Goal: Communication & Community: Ask a question

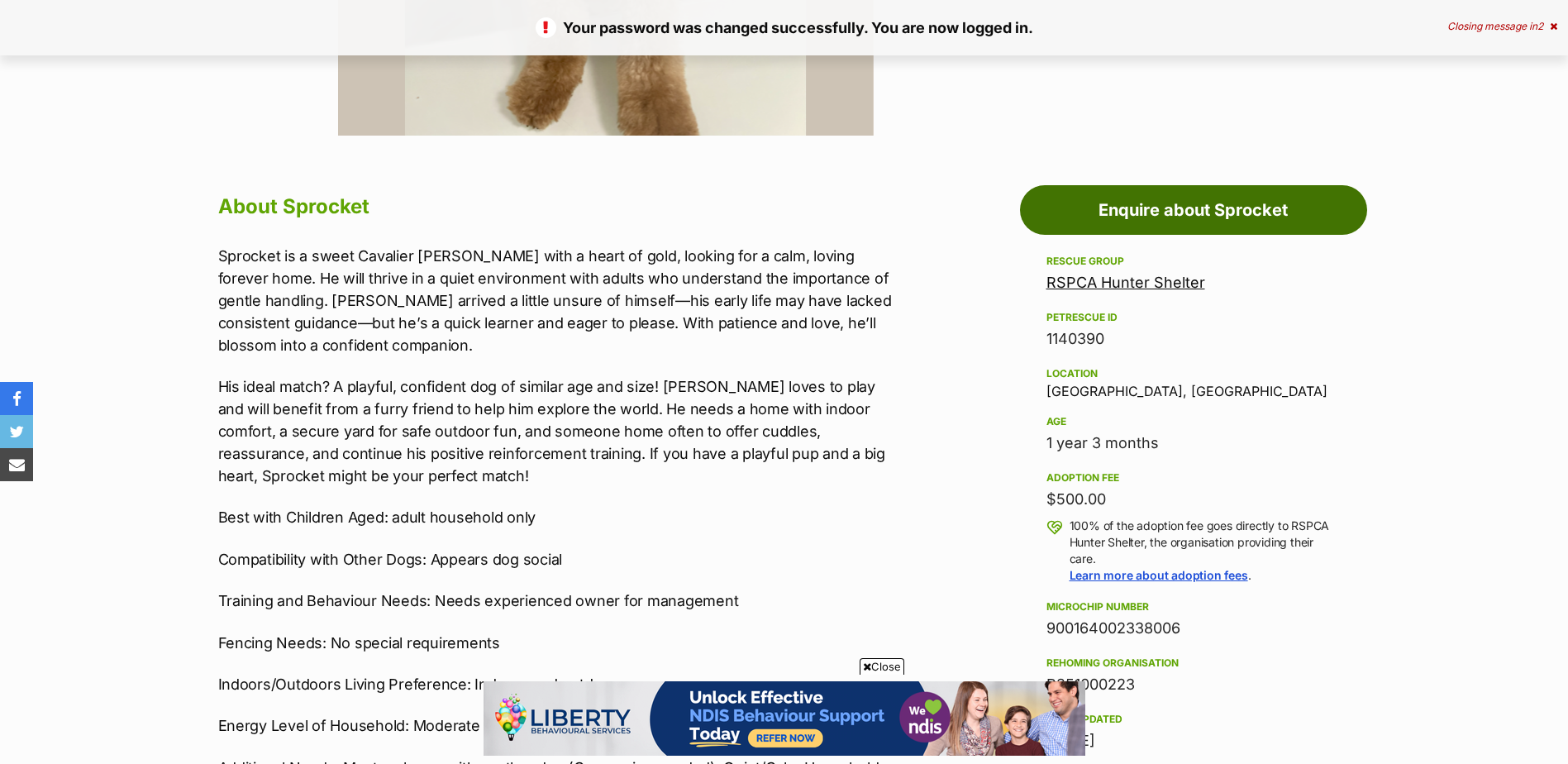
click at [1132, 211] on link "Enquire about Sprocket" at bounding box center [1193, 211] width 347 height 50
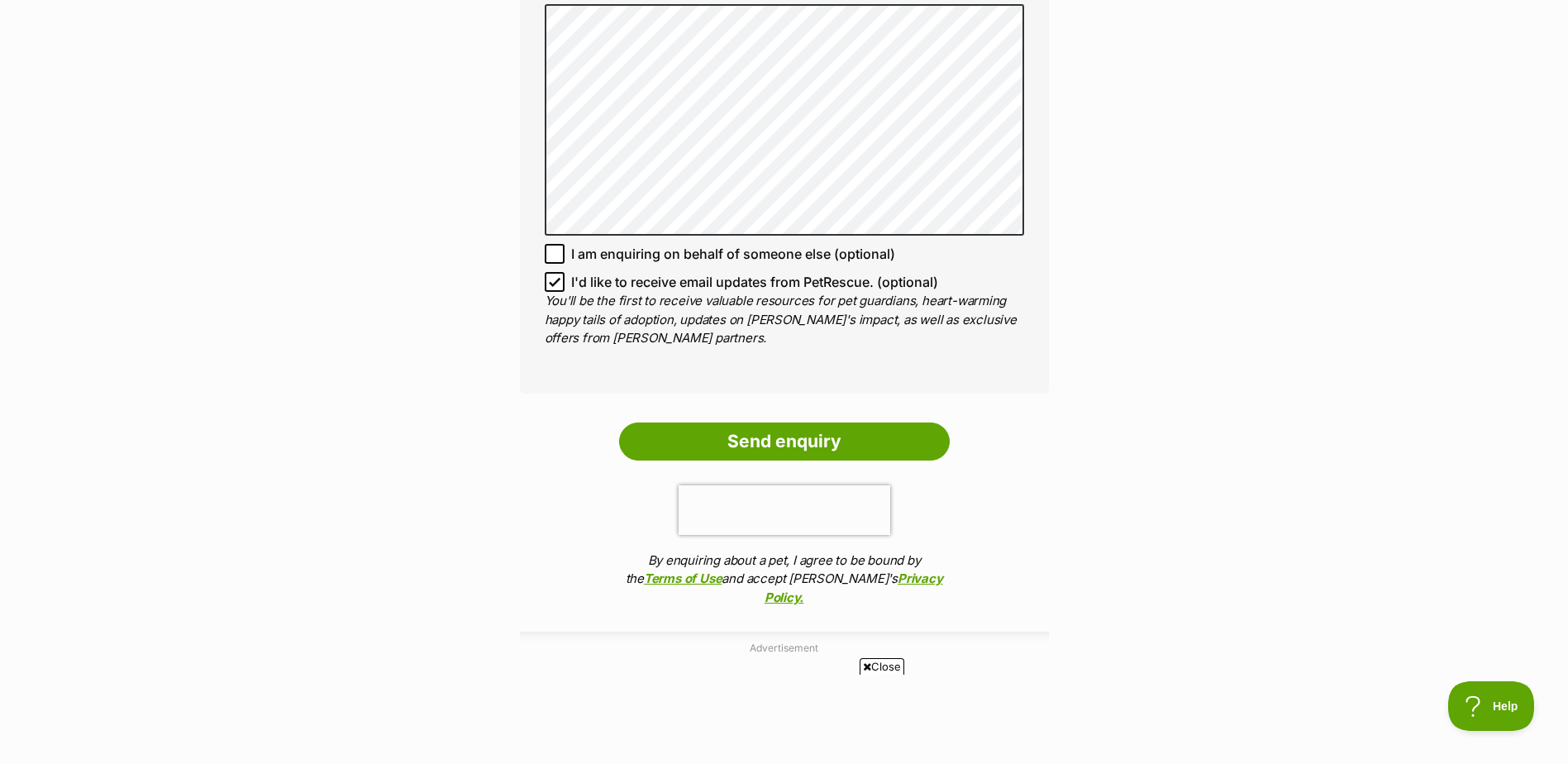
scroll to position [1158, 0]
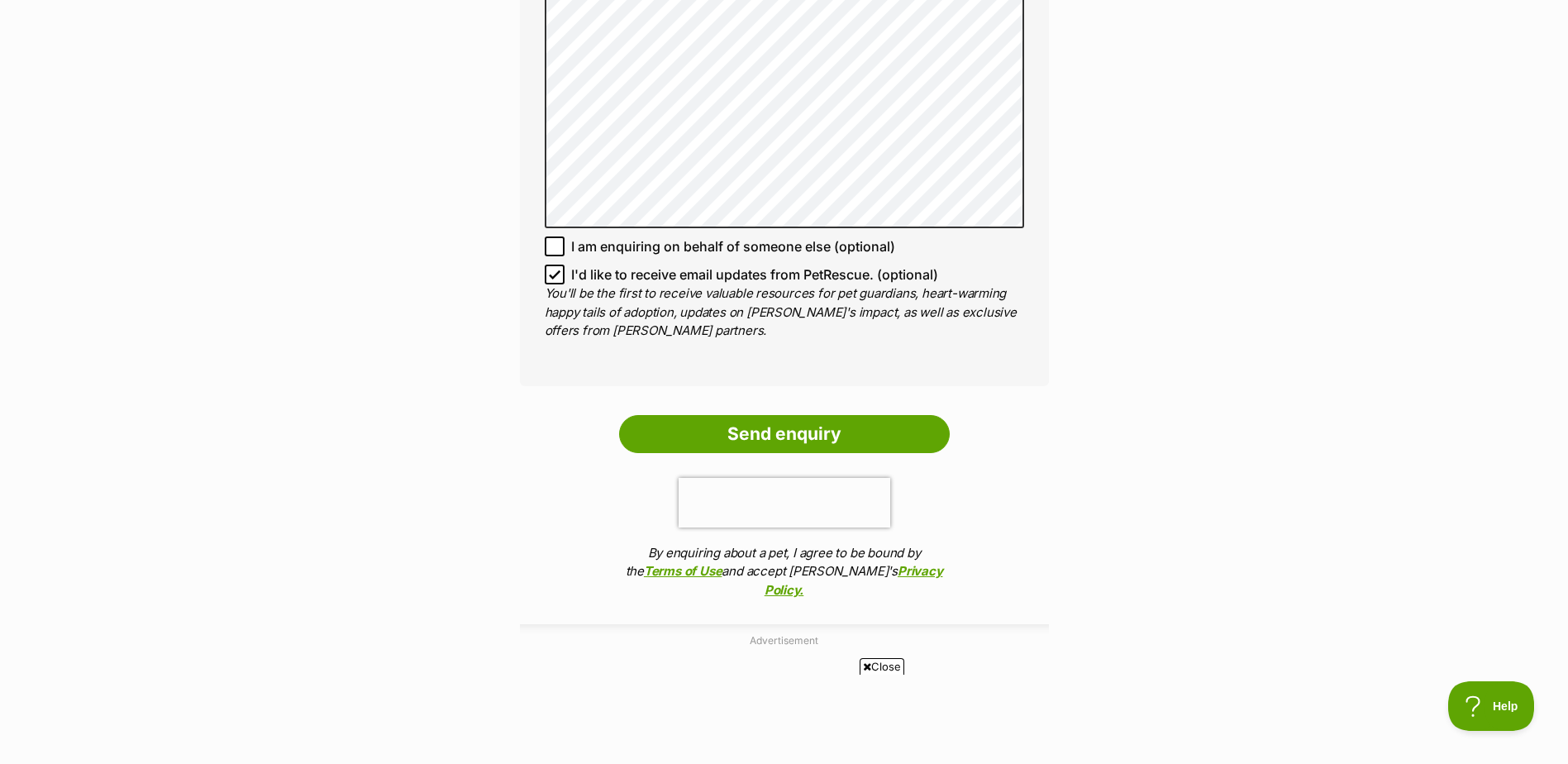
click at [551, 274] on icon at bounding box center [554, 275] width 12 height 12
click at [551, 274] on input "I'd like to receive email updates from PetRescue. (optional)" at bounding box center [554, 275] width 20 height 20
checkbox input "false"
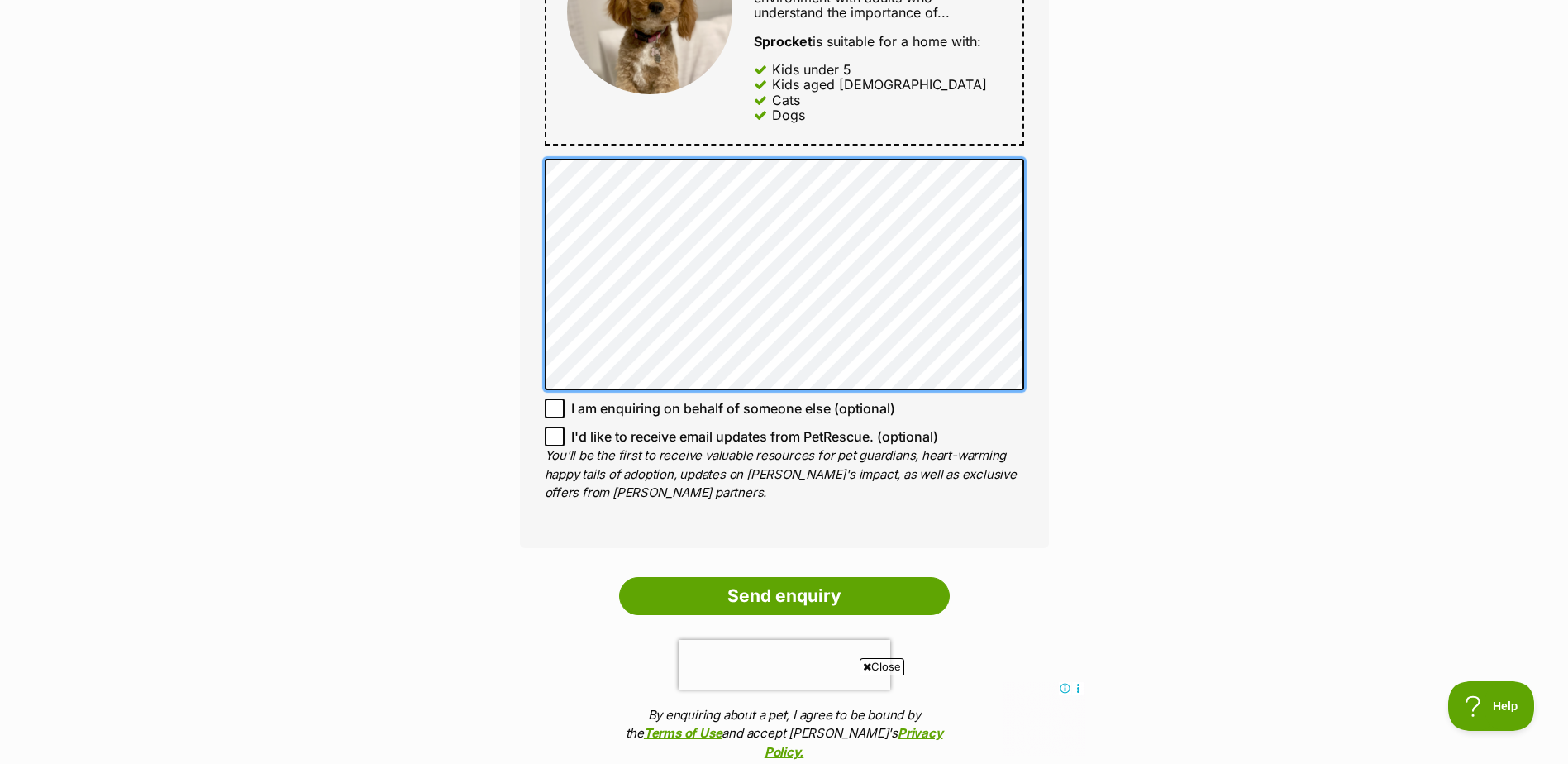
scroll to position [1075, 0]
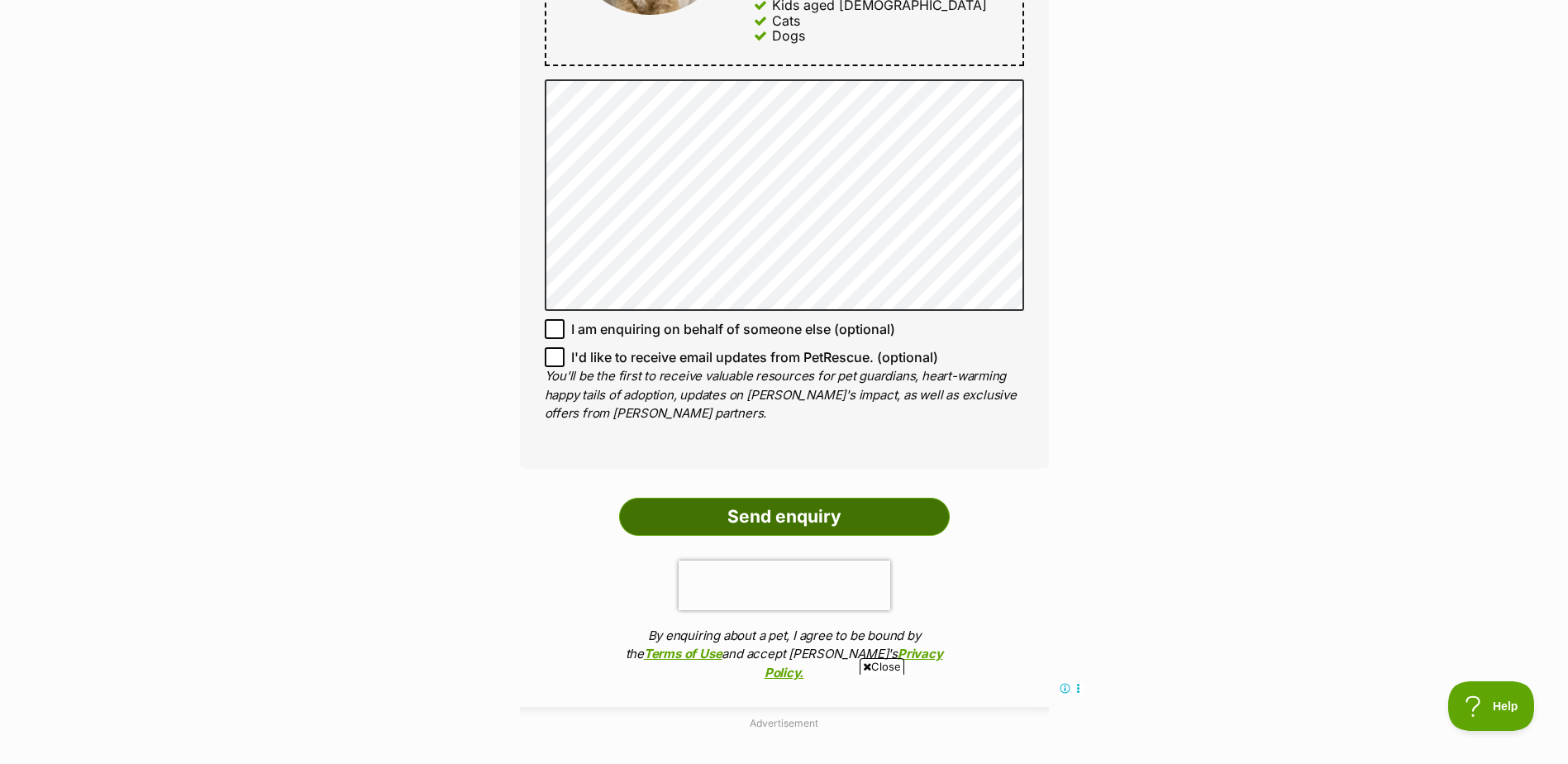
click at [753, 507] on input "Send enquiry" at bounding box center [784, 516] width 330 height 38
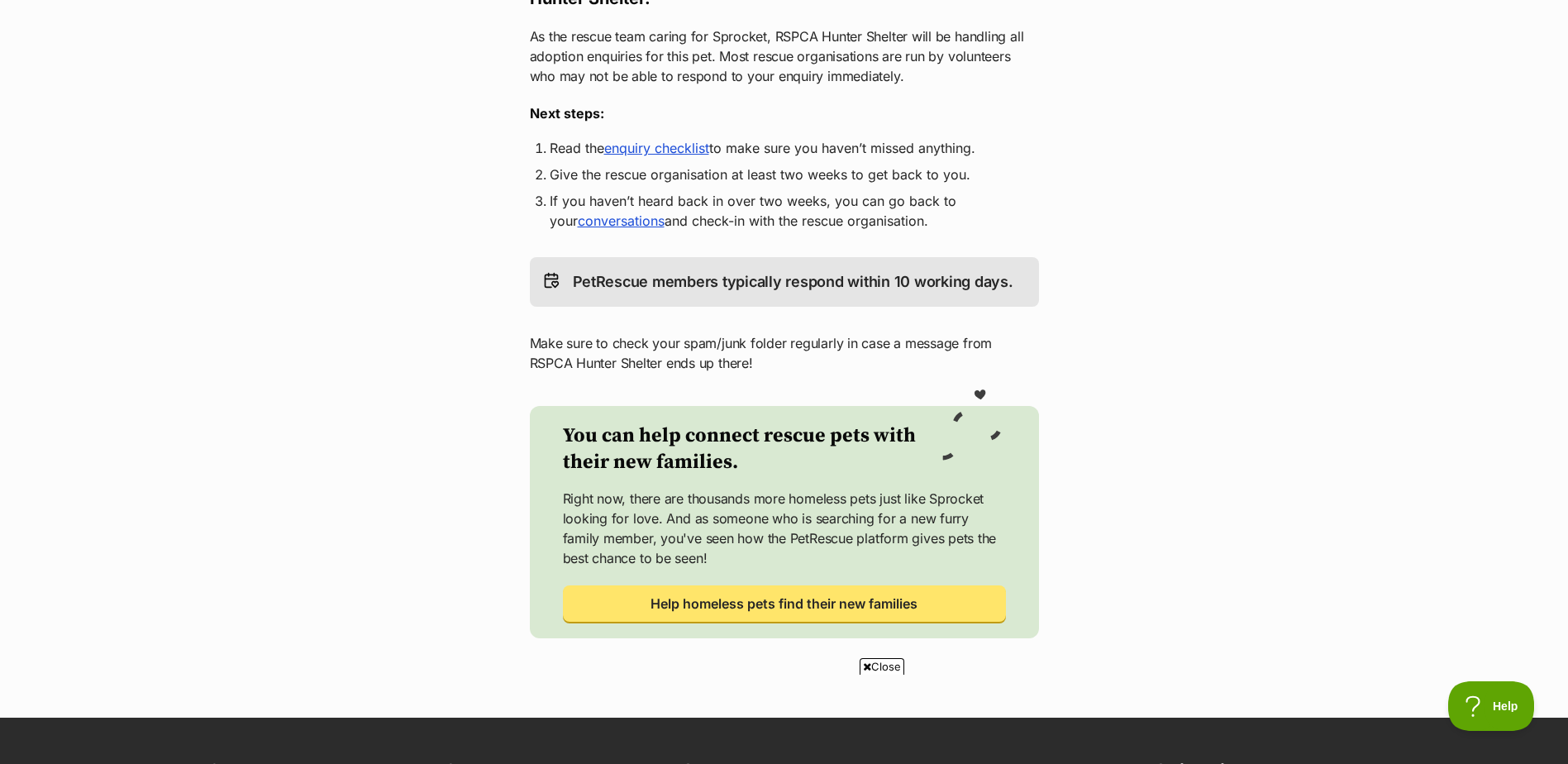
scroll to position [330, 0]
